Goal: Transaction & Acquisition: Purchase product/service

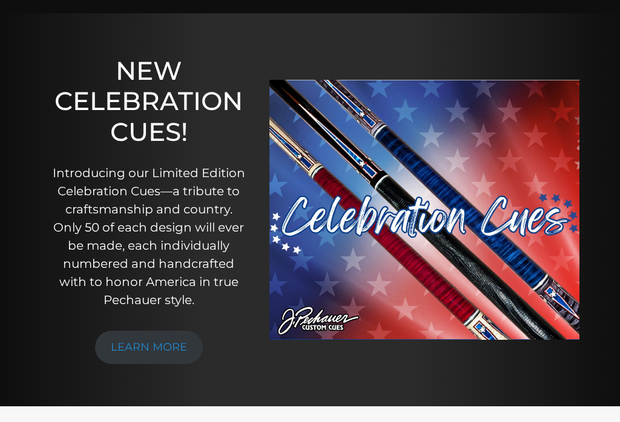
scroll to position [108, 0]
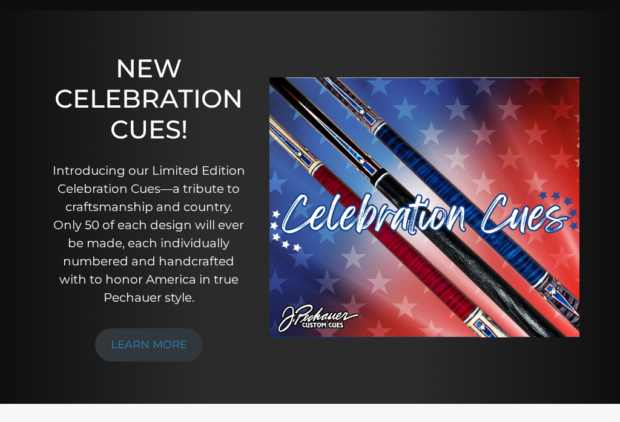
click at [527, 235] on img at bounding box center [424, 207] width 310 height 260
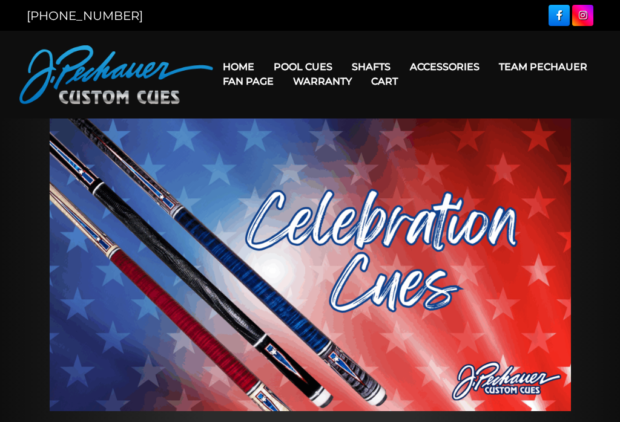
click at [361, 127] on link "Pro Series (R) – NEW" at bounding box center [339, 118] width 149 height 17
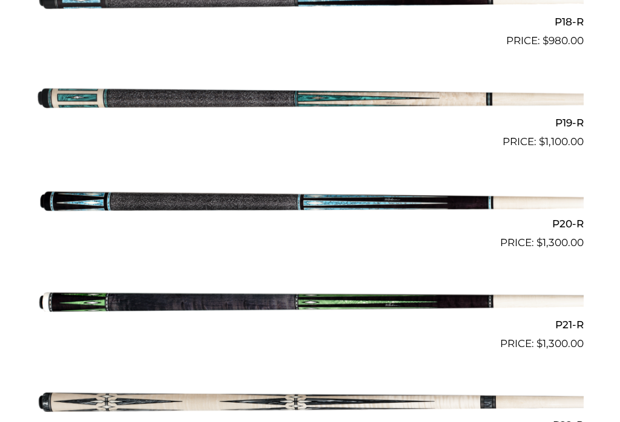
scroll to position [2156, 0]
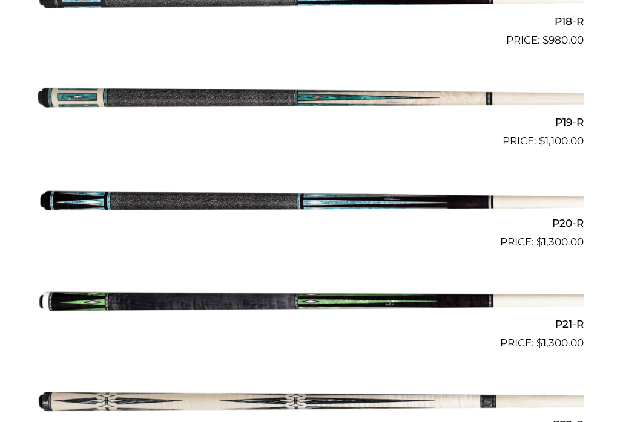
click at [433, 188] on img at bounding box center [309, 199] width 547 height 91
